Goal: Communication & Community: Answer question/provide support

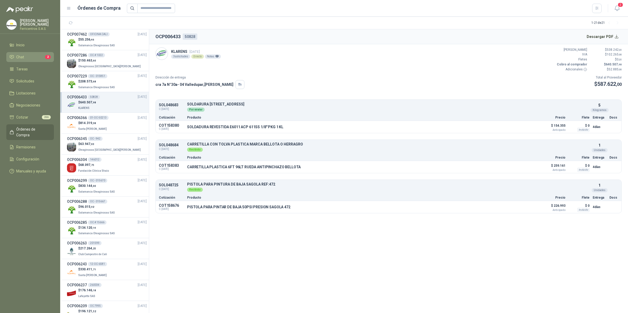
click at [33, 56] on li "Chat 2" at bounding box center [29, 57] width 41 height 6
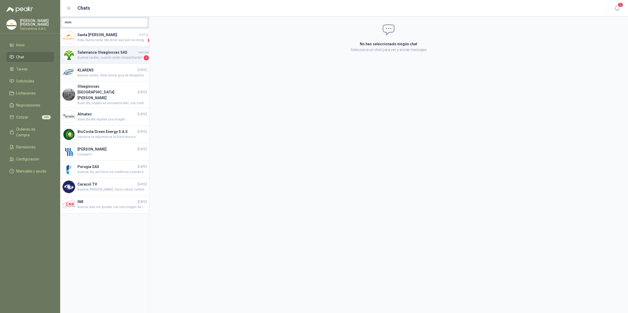
click at [125, 59] on span "Buenas tardes, cuando están despachando?" at bounding box center [109, 57] width 65 height 5
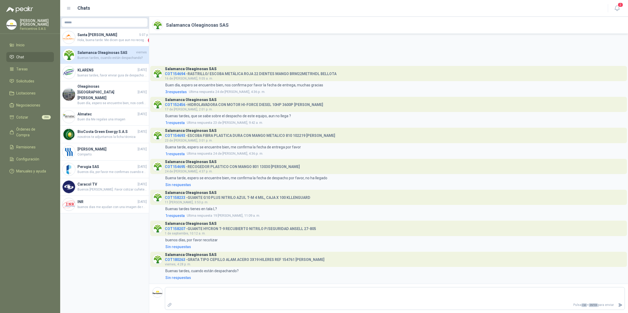
drag, startPoint x: 111, startPoint y: 53, endPoint x: 94, endPoint y: 58, distance: 18.3
drag, startPoint x: 94, startPoint y: 58, endPoint x: 113, endPoint y: 54, distance: 20.1
click at [113, 54] on h4 "Salamanca Oleaginosas SAS" at bounding box center [106, 53] width 58 height 6
click at [30, 48] on link "Inicio" at bounding box center [30, 45] width 48 height 10
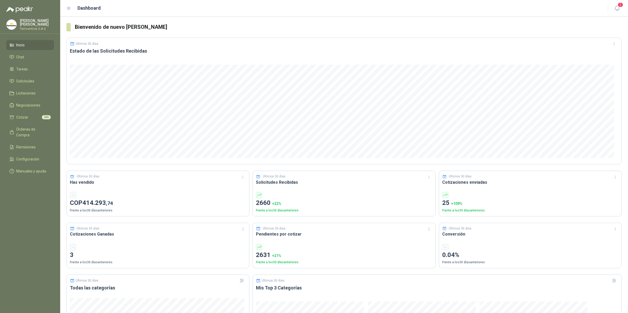
click at [28, 45] on li "Inicio" at bounding box center [29, 45] width 41 height 6
click at [344, 23] on h3 "Bienvenido de nuevo [PERSON_NAME]" at bounding box center [348, 27] width 547 height 8
